Goal: Navigation & Orientation: Find specific page/section

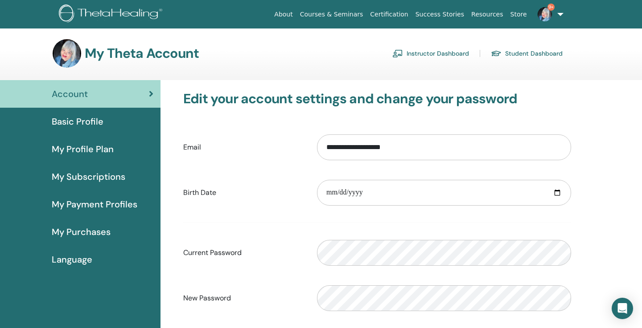
click at [463, 53] on link "Instructor Dashboard" at bounding box center [430, 53] width 77 height 14
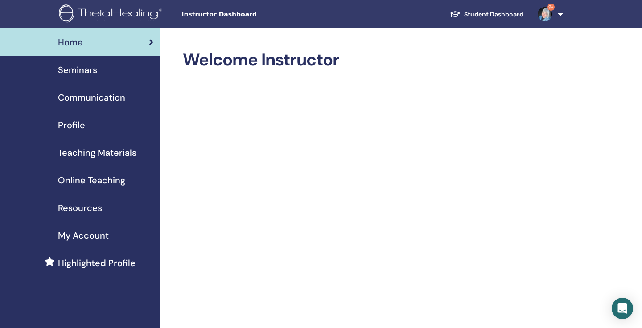
click at [93, 233] on span "My Account" at bounding box center [83, 235] width 51 height 13
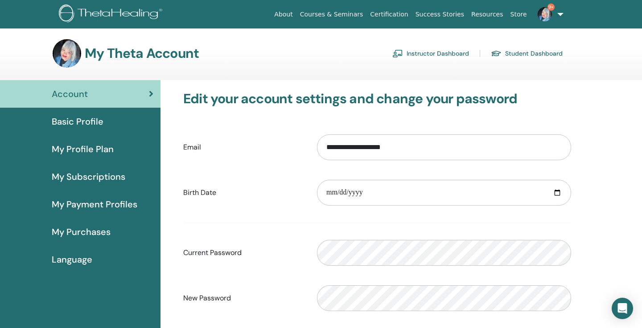
click at [463, 53] on link "Instructor Dashboard" at bounding box center [430, 53] width 77 height 14
